Goal: Task Accomplishment & Management: Manage account settings

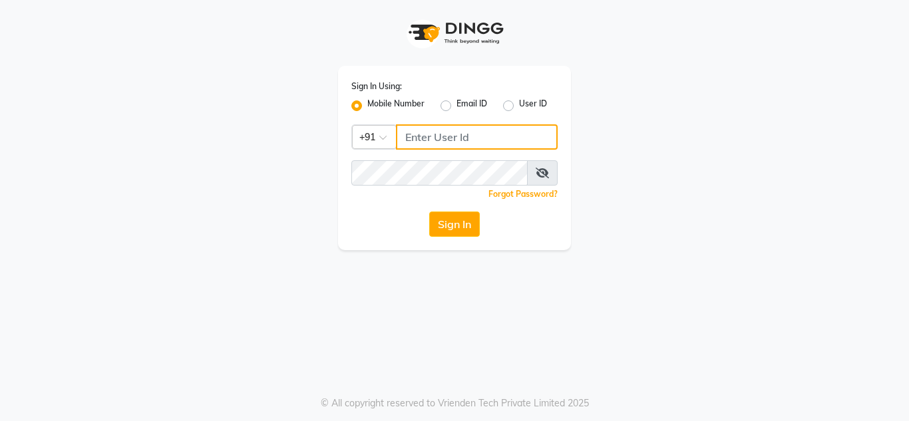
type input "8999659395"
click at [779, 127] on div "Sign In Using: Mobile Number Email ID User ID Country Code × [PHONE_NUMBER] Rem…" at bounding box center [454, 125] width 758 height 250
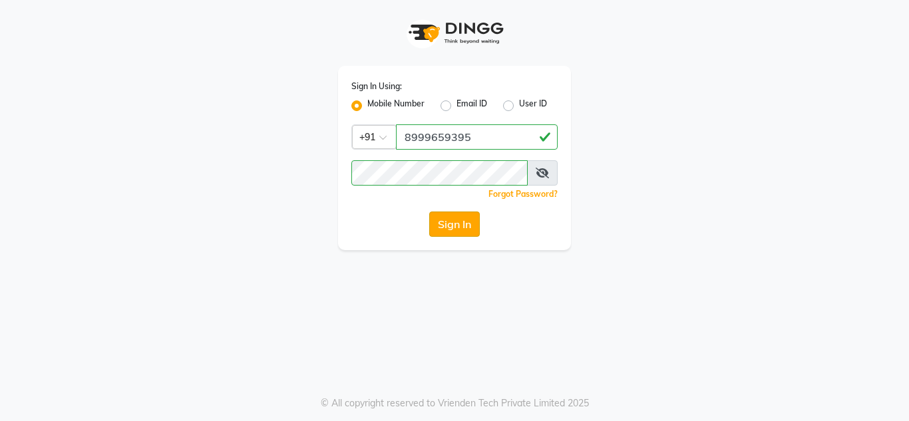
click at [452, 231] on button "Sign In" at bounding box center [454, 224] width 51 height 25
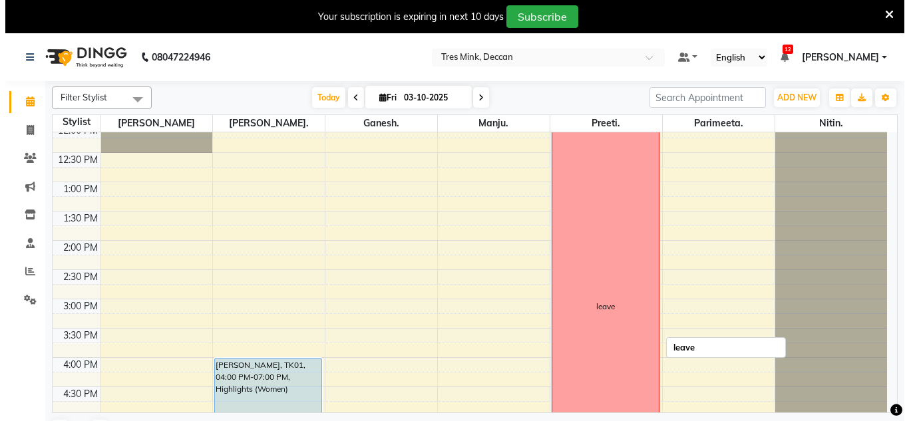
scroll to position [266, 0]
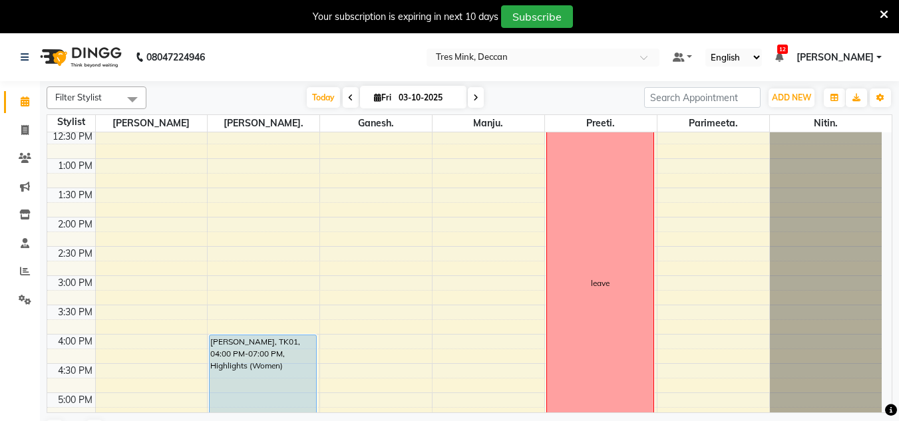
click at [882, 17] on icon at bounding box center [883, 15] width 9 height 12
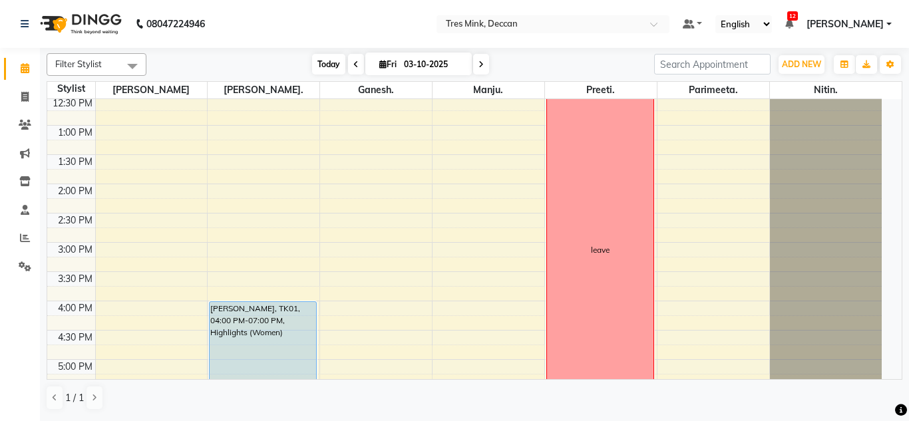
click at [318, 65] on span "Today" at bounding box center [328, 64] width 33 height 21
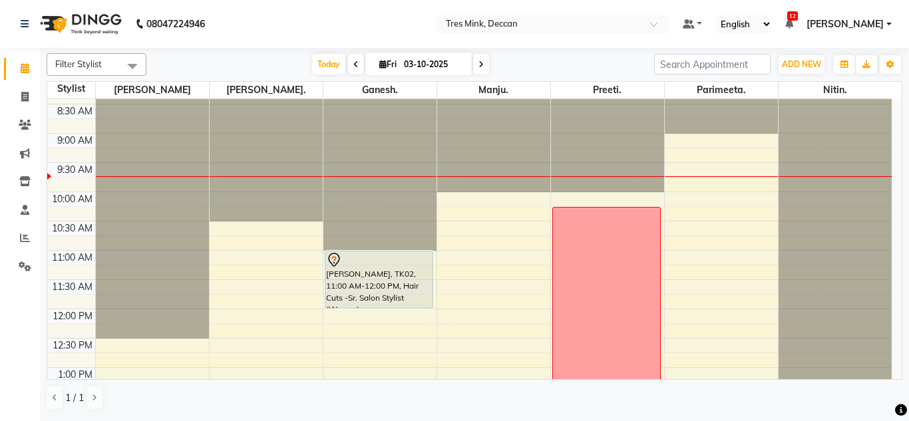
scroll to position [67, 0]
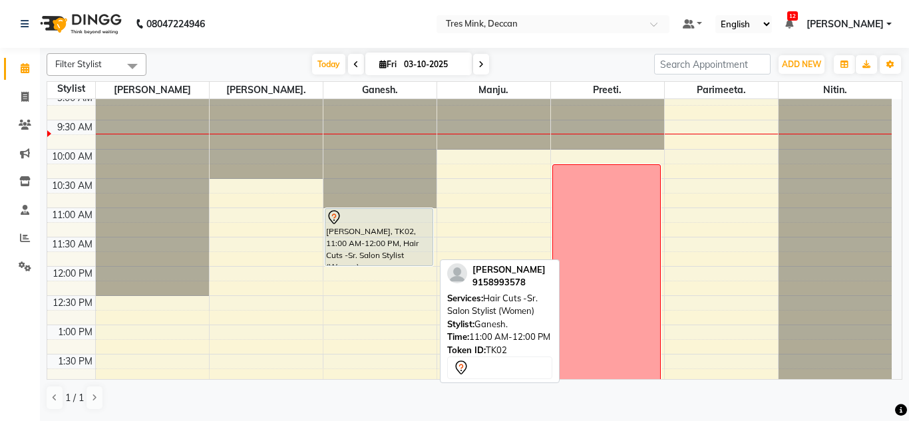
click at [338, 259] on div "[PERSON_NAME], TK02, 11:00 AM-12:00 PM, Hair Cuts -Sr. Salon Stylist (Women)" at bounding box center [379, 237] width 108 height 57
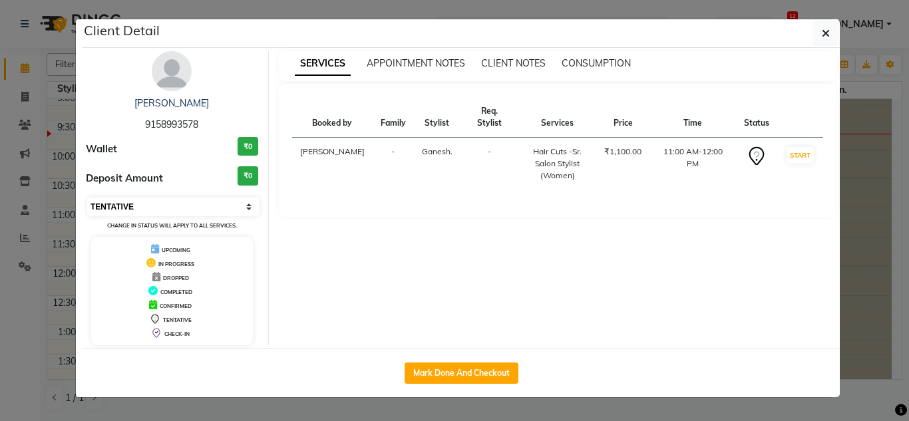
click at [198, 200] on select "Select IN SERVICE CONFIRMED TENTATIVE CHECK IN MARK DONE DROPPED UPCOMING" at bounding box center [173, 207] width 172 height 19
select select "6"
click at [87, 198] on select "Select IN SERVICE CONFIRMED TENTATIVE CHECK IN MARK DONE DROPPED UPCOMING" at bounding box center [173, 207] width 172 height 19
click at [828, 30] on icon "button" at bounding box center [825, 33] width 8 height 11
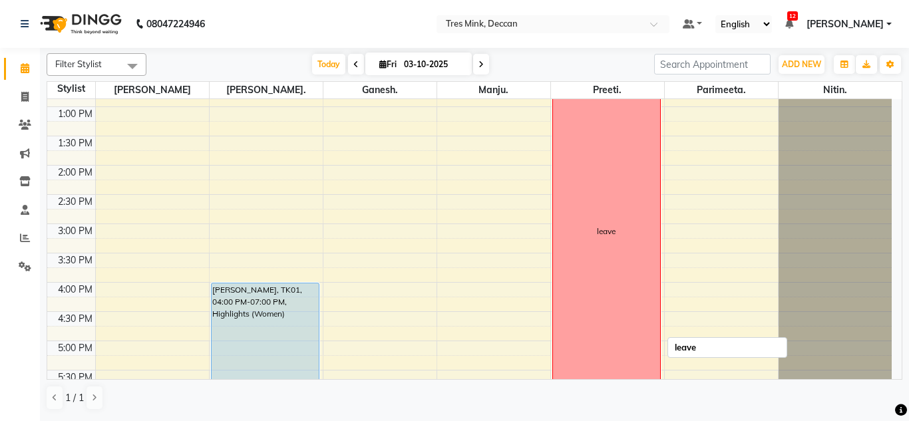
scroll to position [399, 0]
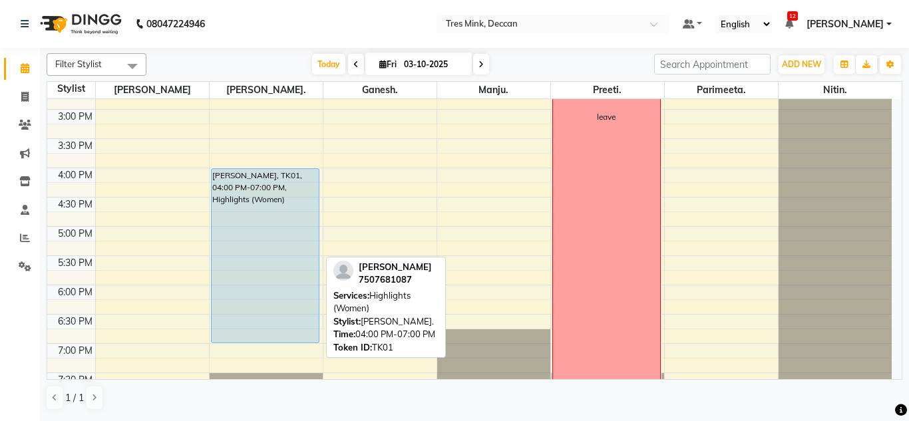
click at [273, 228] on div "[PERSON_NAME], TK01, 04:00 PM-07:00 PM, Highlights (Women)" at bounding box center [266, 256] width 108 height 174
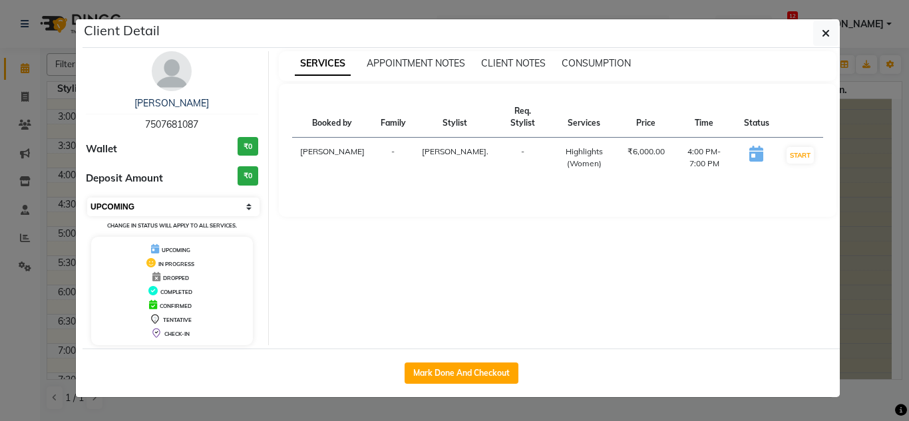
click at [212, 207] on select "Select IN SERVICE CONFIRMED TENTATIVE CHECK IN MARK DONE DROPPED UPCOMING" at bounding box center [173, 207] width 172 height 19
click at [211, 208] on select "Select IN SERVICE CONFIRMED TENTATIVE CHECK IN MARK DONE DROPPED UPCOMING" at bounding box center [173, 207] width 172 height 19
select select "6"
click at [87, 198] on select "Select IN SERVICE CONFIRMED TENTATIVE CHECK IN MARK DONE DROPPED UPCOMING" at bounding box center [173, 207] width 172 height 19
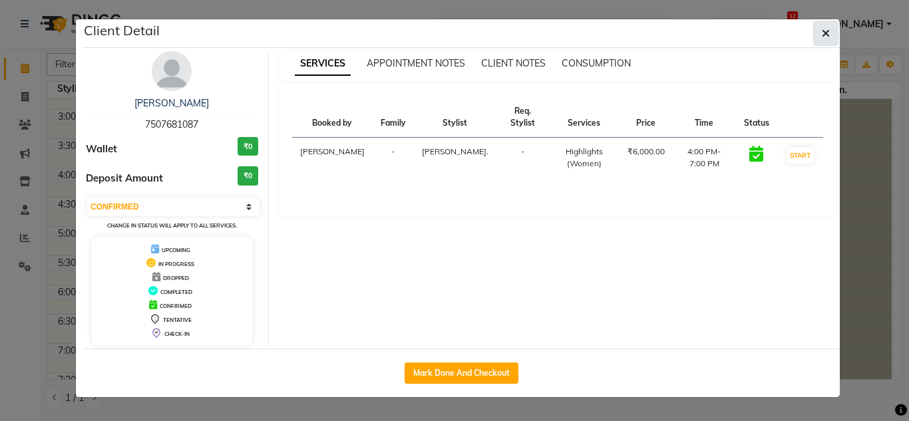
click at [817, 31] on button "button" at bounding box center [825, 33] width 25 height 25
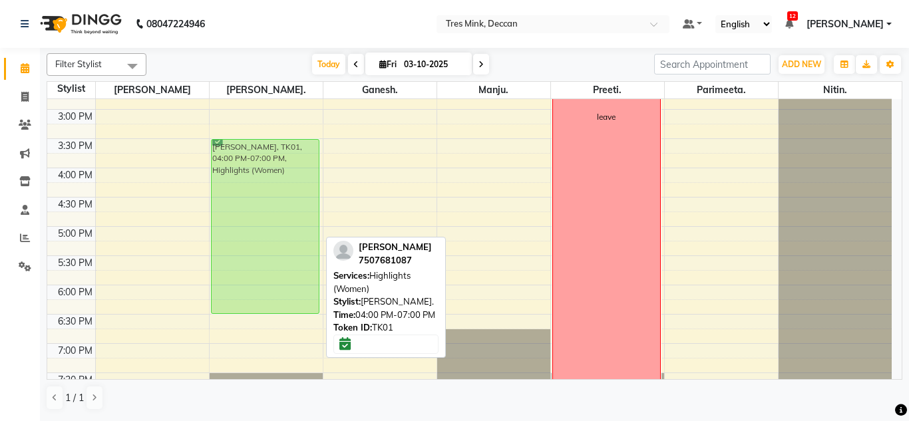
drag, startPoint x: 269, startPoint y: 194, endPoint x: 277, endPoint y: 164, distance: 31.0
click at [277, 164] on div "[PERSON_NAME], TK01, 04:00 PM-07:00 PM, Highlights (Women) [PERSON_NAME], TK01,…" at bounding box center [266, 80] width 113 height 760
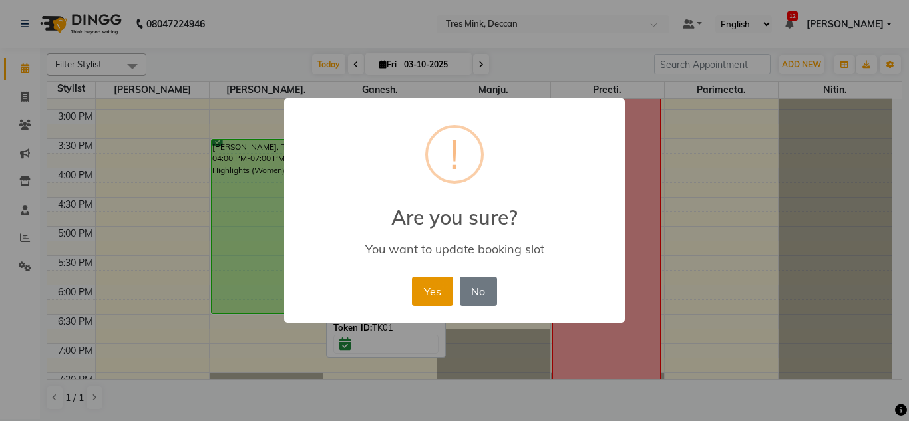
click at [442, 294] on button "Yes" at bounding box center [432, 291] width 41 height 29
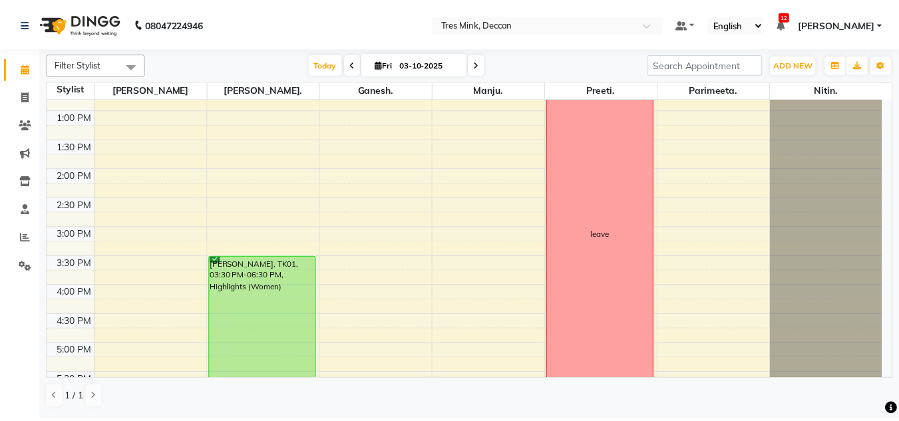
scroll to position [281, 0]
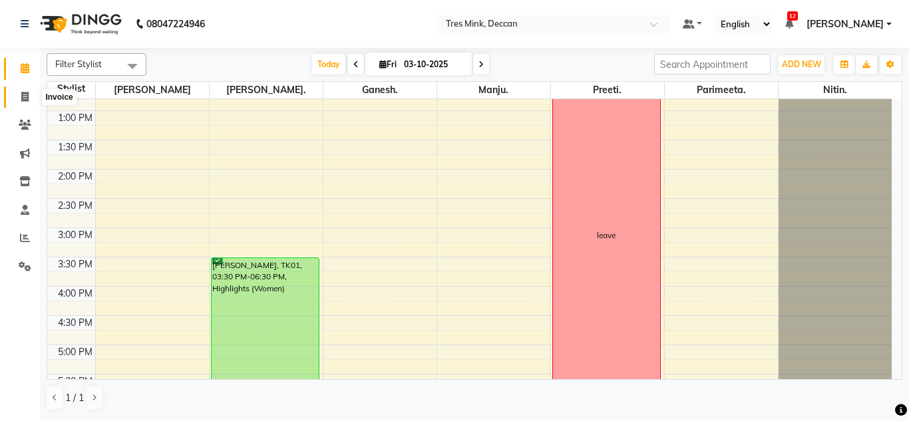
click at [25, 99] on icon at bounding box center [24, 97] width 7 height 10
select select "service"
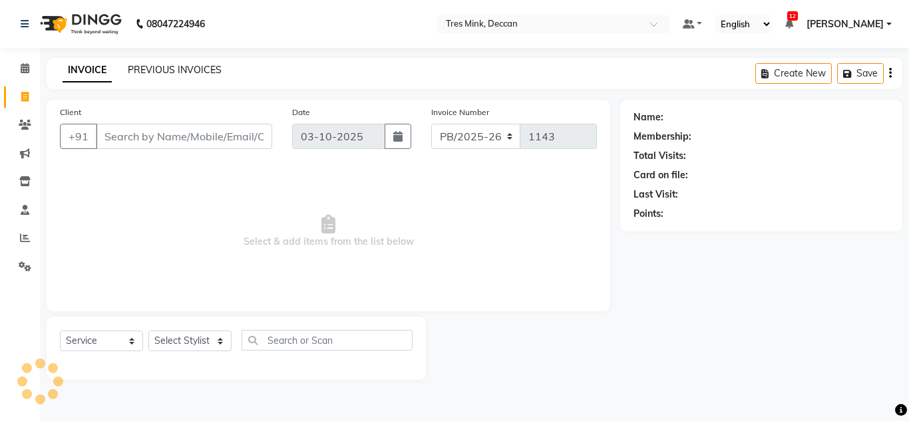
click at [194, 65] on link "PREVIOUS INVOICES" at bounding box center [175, 70] width 94 height 12
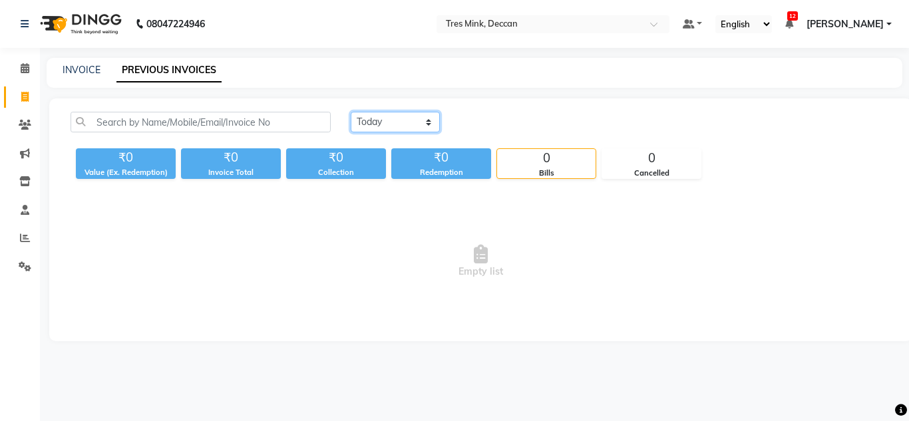
click at [379, 126] on select "[DATE] [DATE] Custom Range" at bounding box center [395, 122] width 89 height 21
click at [15, 235] on span at bounding box center [24, 238] width 23 height 15
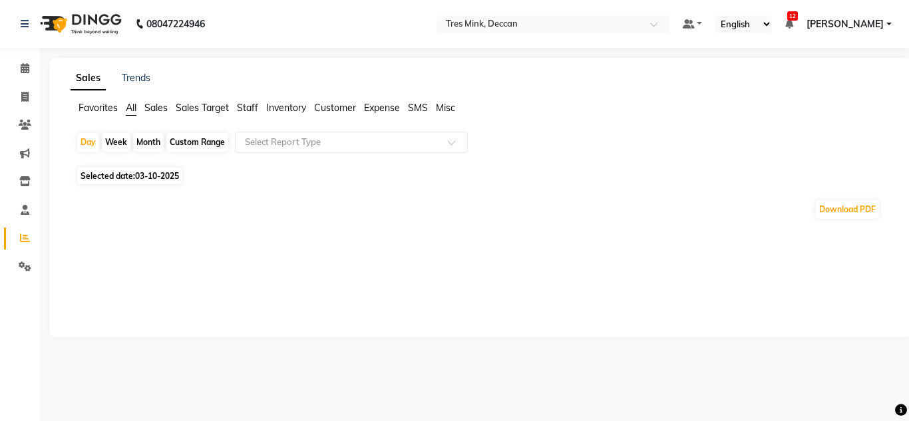
click at [149, 137] on div "Month" at bounding box center [148, 142] width 31 height 19
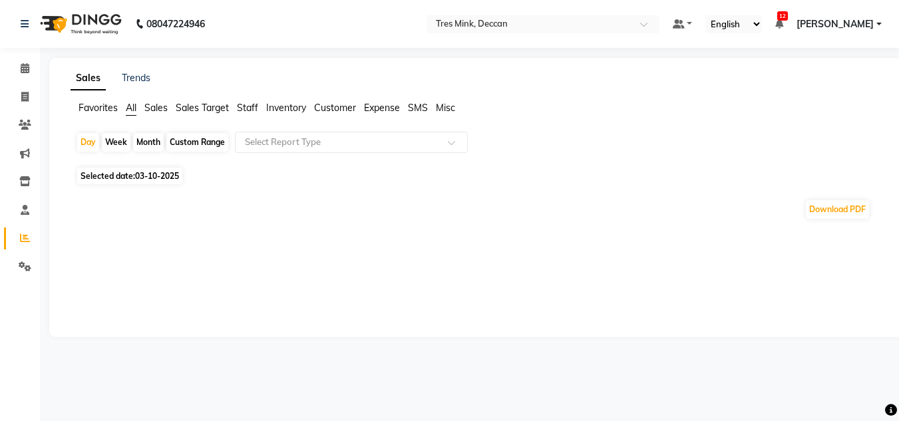
select select "10"
select select "2025"
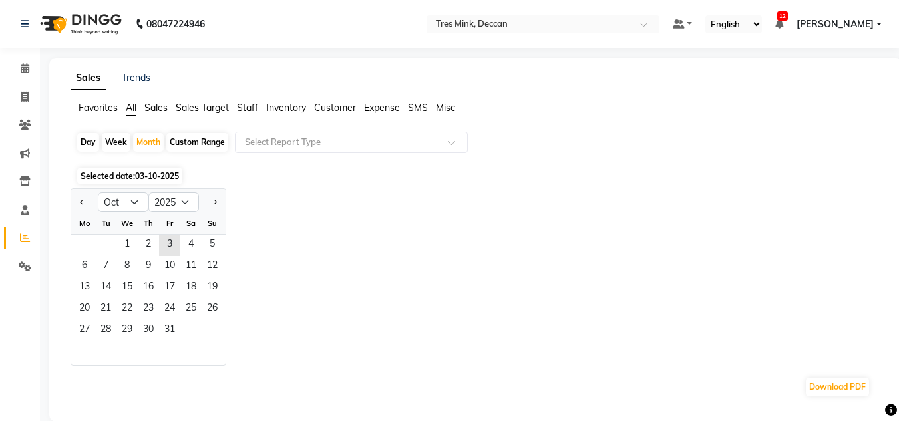
click at [89, 203] on div at bounding box center [84, 202] width 27 height 21
click at [81, 198] on button "Previous month" at bounding box center [81, 202] width 11 height 21
select select "9"
click at [85, 246] on span "1" at bounding box center [84, 245] width 21 height 21
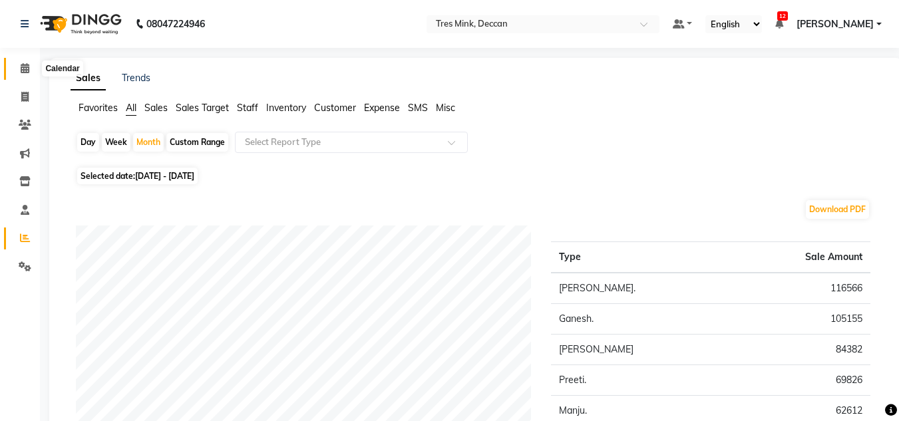
click at [21, 72] on icon at bounding box center [25, 68] width 9 height 10
